Goal: Information Seeking & Learning: Learn about a topic

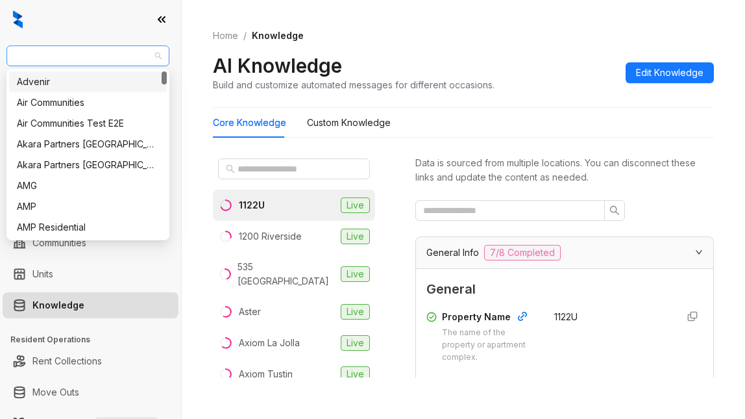
click at [88, 52] on span "Raintree Partners" at bounding box center [87, 55] width 147 height 19
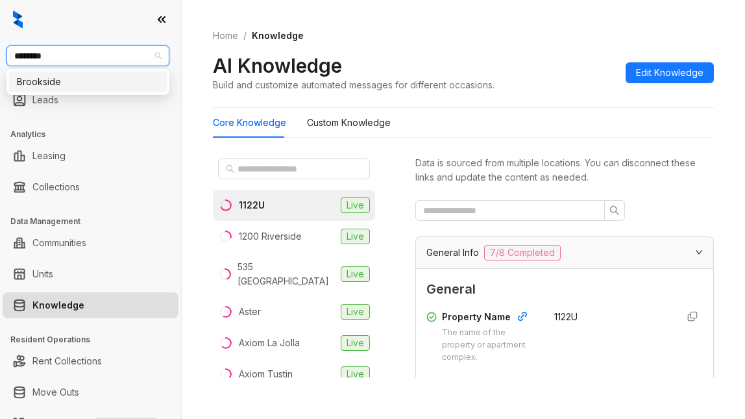
type input "*********"
click at [102, 88] on div "Brookside" at bounding box center [88, 82] width 142 height 14
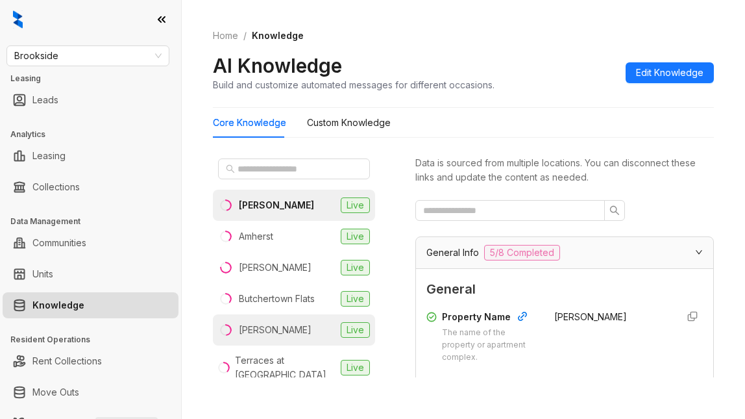
click at [266, 327] on div "[PERSON_NAME]" at bounding box center [275, 330] width 73 height 14
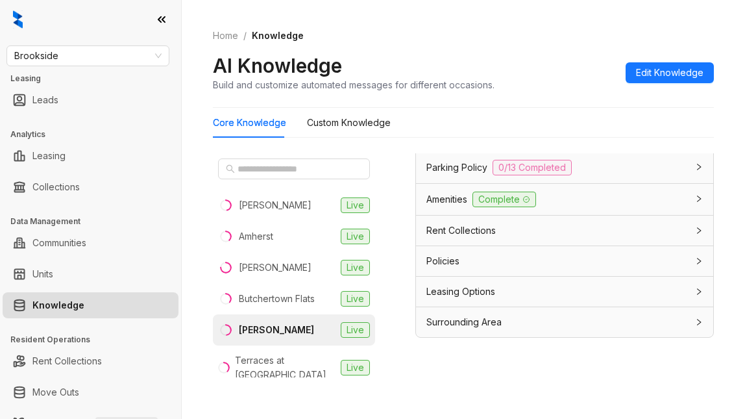
scroll to position [41, 0]
click at [470, 289] on span "Leasing Options" at bounding box center [460, 290] width 69 height 14
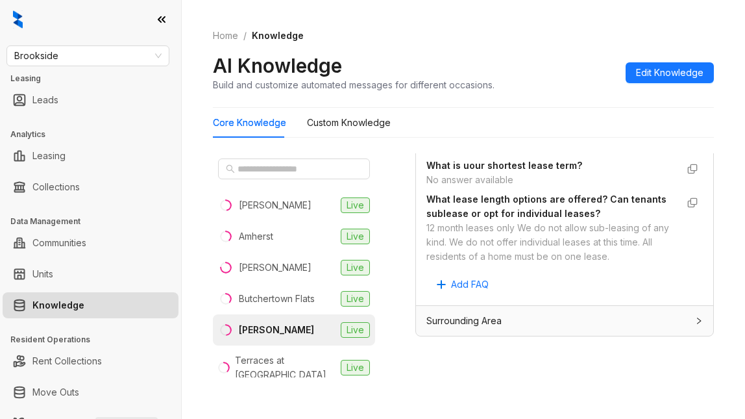
scroll to position [1747, 0]
click at [564, 255] on div "12 month leases only We do not allow sub-leasing of any kind. We do not offer i…" at bounding box center [551, 242] width 250 height 43
click at [553, 56] on div "AI Knowledge Build and customize automated messages for different occasions. Ed…" at bounding box center [463, 72] width 501 height 38
